Goal: Task Accomplishment & Management: Manage account settings

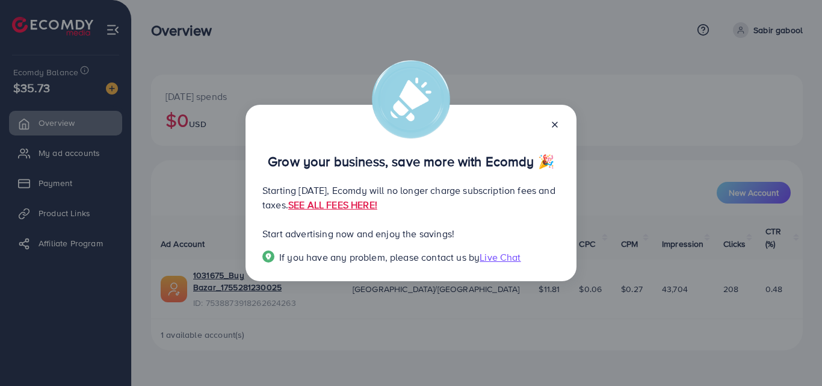
click at [553, 117] on div at bounding box center [550, 124] width 19 height 14
click at [554, 122] on line at bounding box center [555, 124] width 5 height 5
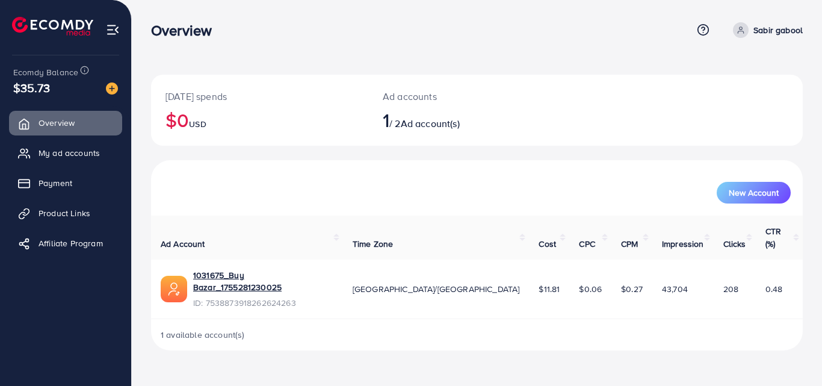
click at [397, 121] on h2 "1 / 2 Ad account(s)" at bounding box center [450, 119] width 134 height 23
click at [389, 123] on span "1" at bounding box center [386, 120] width 7 height 28
click at [384, 122] on span "1" at bounding box center [386, 120] width 7 height 28
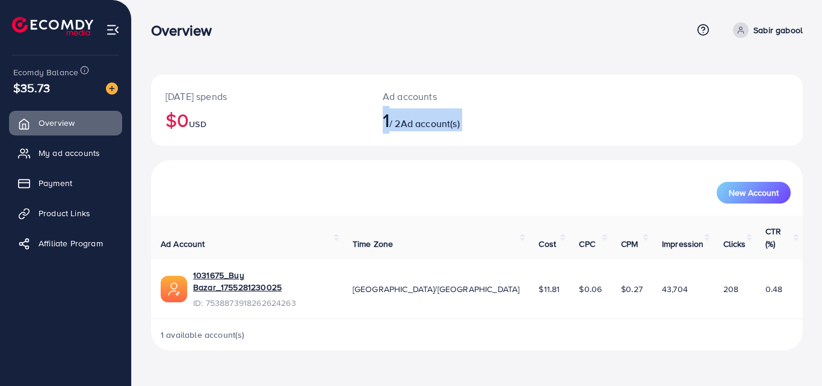
click at [384, 122] on span "1" at bounding box center [386, 120] width 7 height 28
click at [341, 126] on h2 "$0 USD" at bounding box center [260, 119] width 188 height 23
click at [82, 147] on span "My ad accounts" at bounding box center [72, 153] width 61 height 12
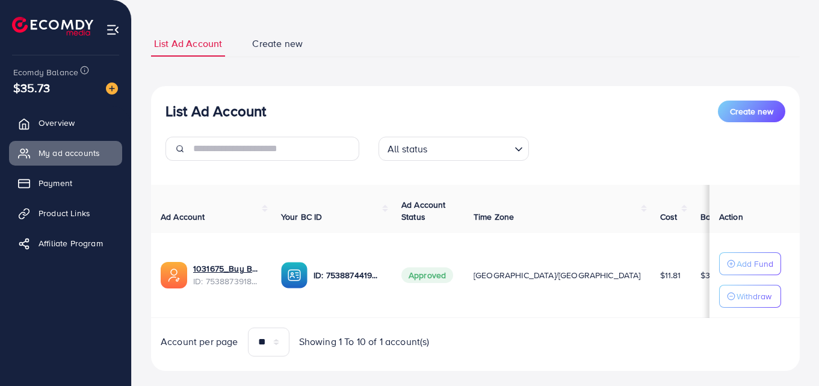
scroll to position [59, 0]
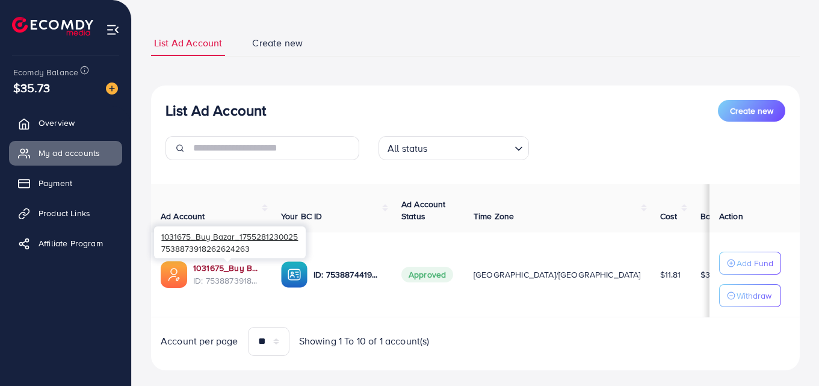
click at [221, 269] on link "1031675_Buy Bazar_1755281230025" at bounding box center [227, 268] width 69 height 12
